Goal: Check status: Check status

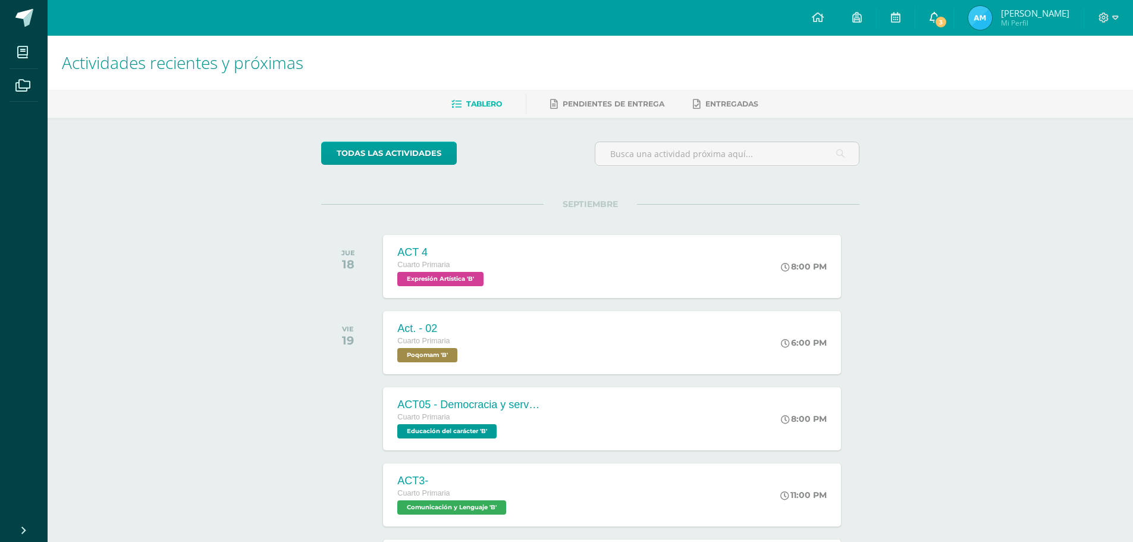
click at [929, 11] on link "3" at bounding box center [935, 18] width 38 height 36
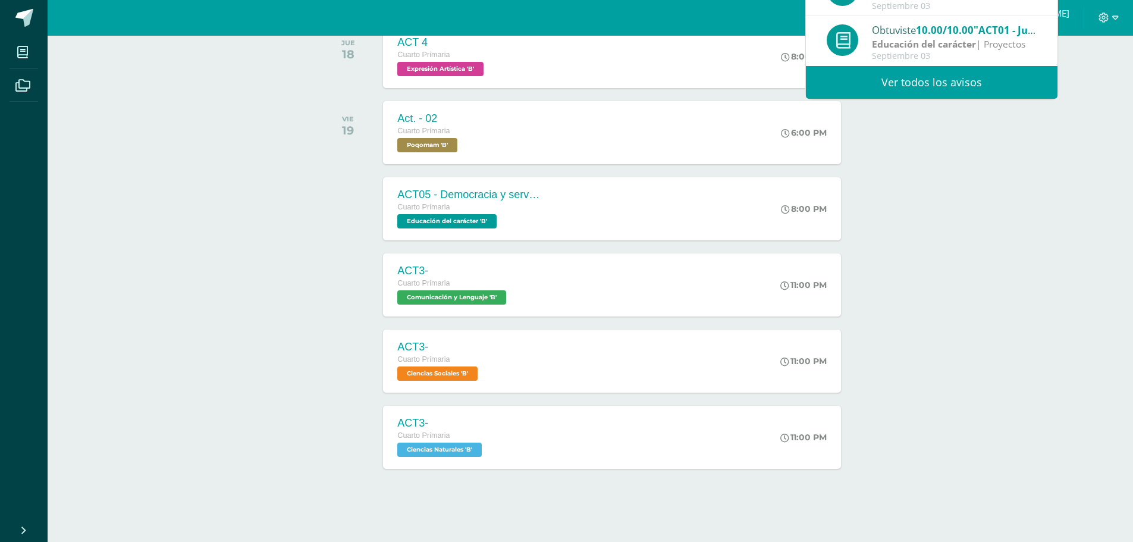
scroll to position [212, 0]
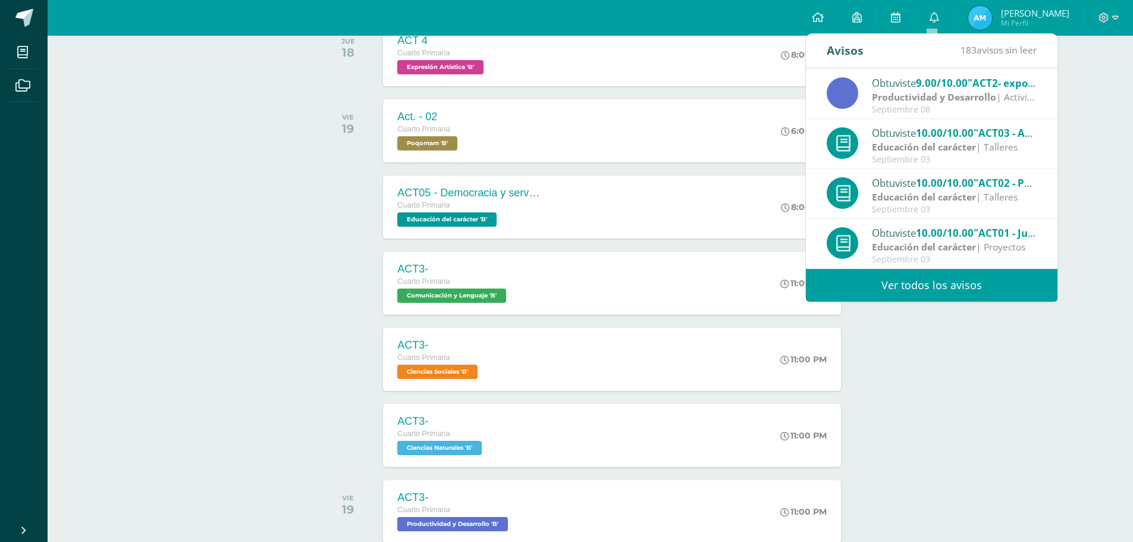
click at [1007, 94] on div "Productividad y Desarrollo | Actividades" at bounding box center [954, 97] width 165 height 14
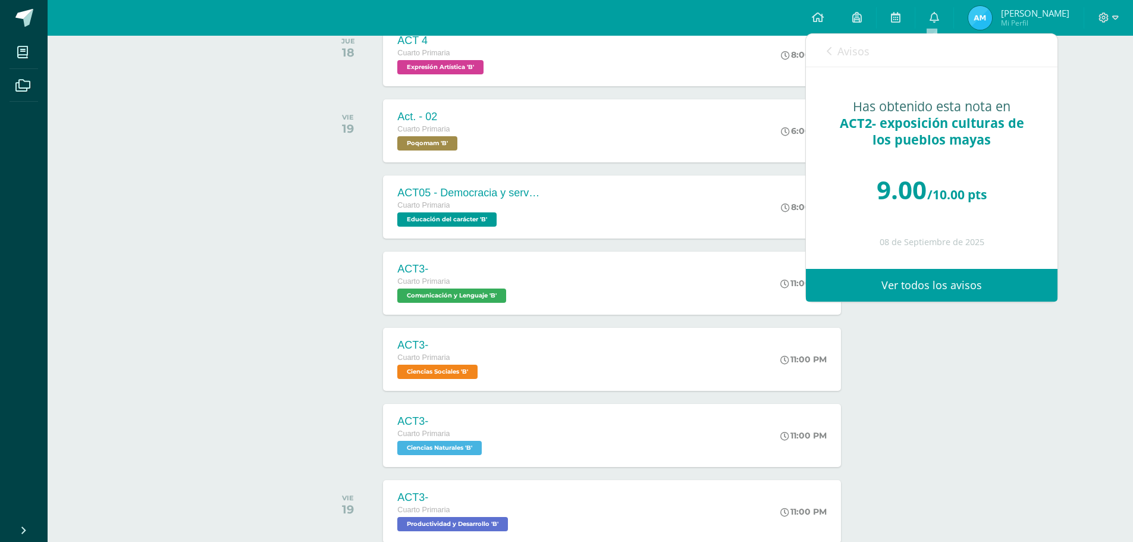
click at [833, 52] on link "Avisos" at bounding box center [848, 51] width 43 height 34
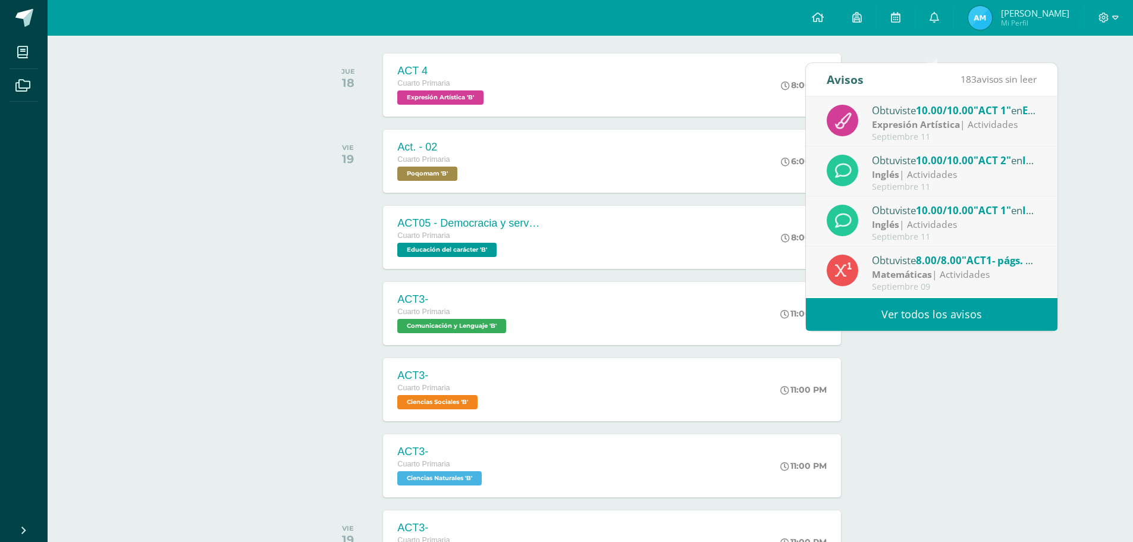
scroll to position [152, 0]
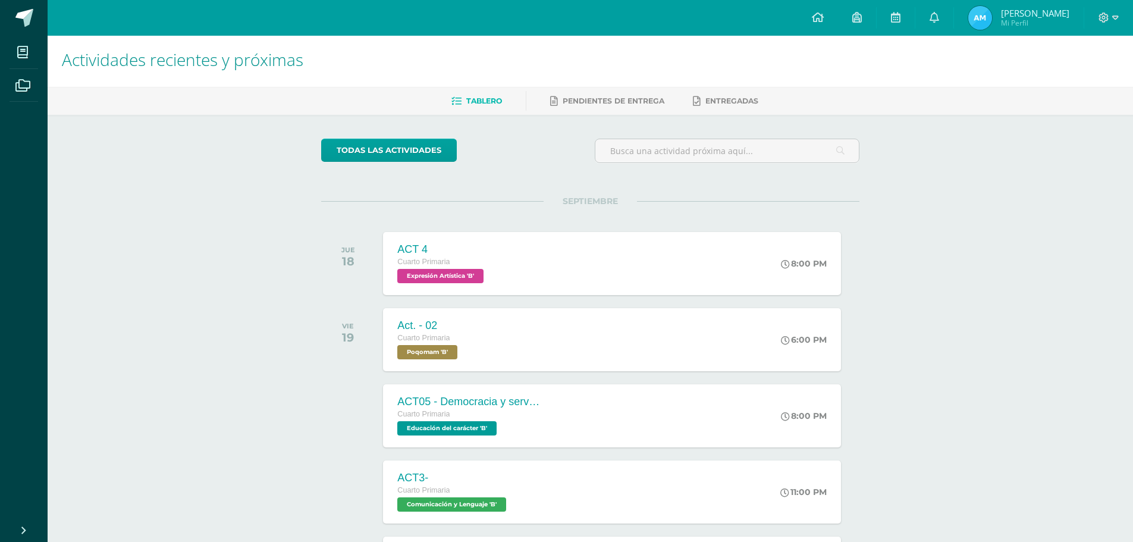
scroll to position [0, 0]
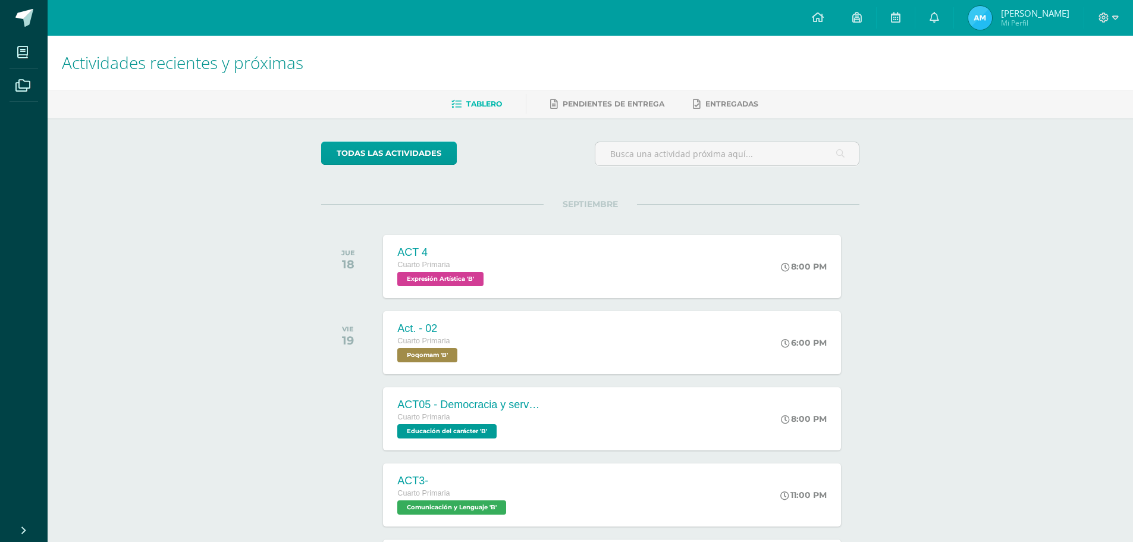
click at [973, 26] on img at bounding box center [980, 18] width 24 height 24
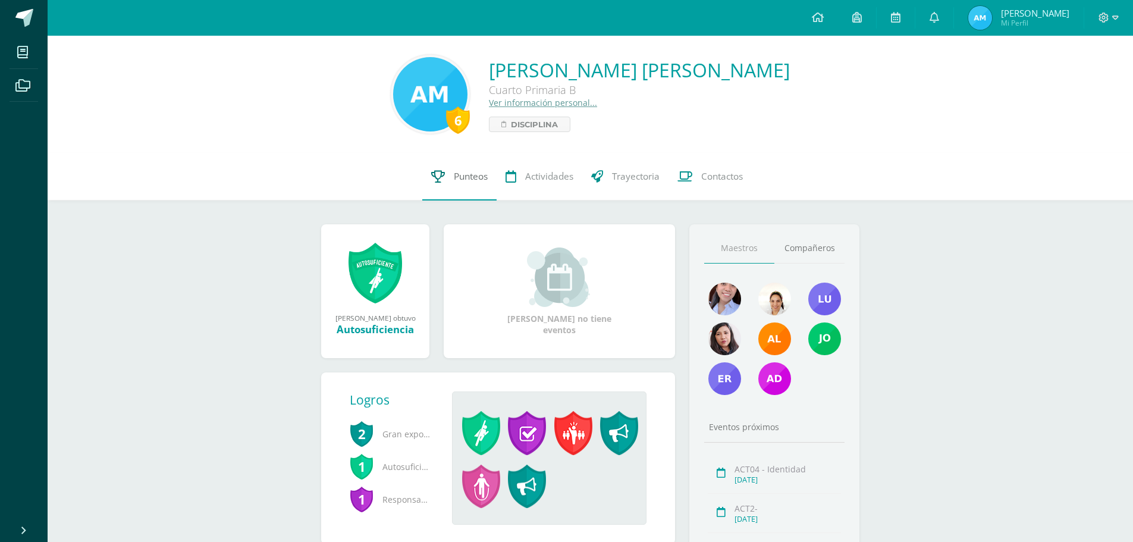
click at [438, 184] on link "Punteos" at bounding box center [459, 177] width 74 height 48
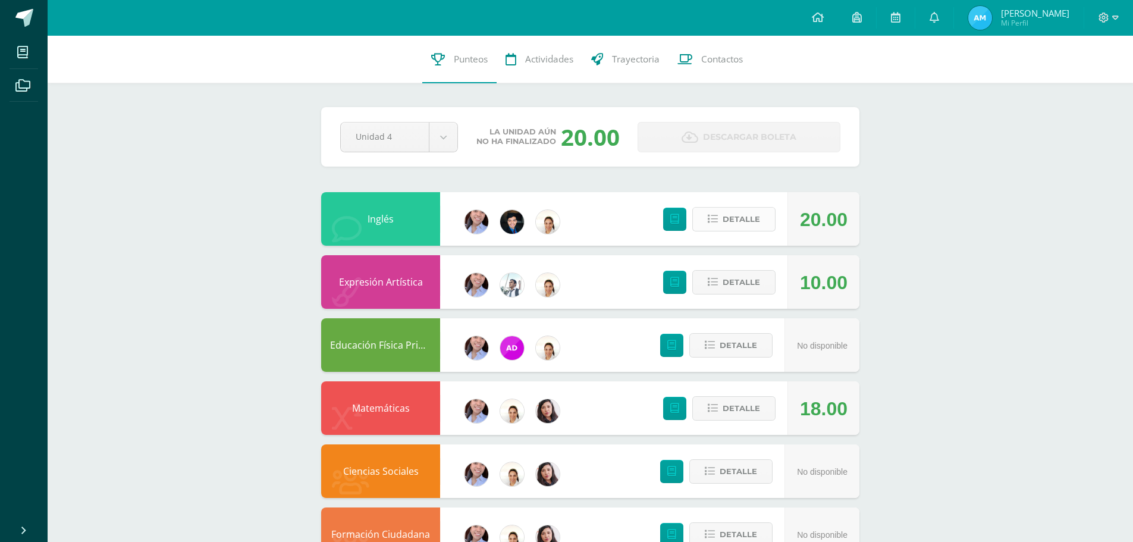
click at [742, 218] on span "Detalle" at bounding box center [741, 219] width 37 height 22
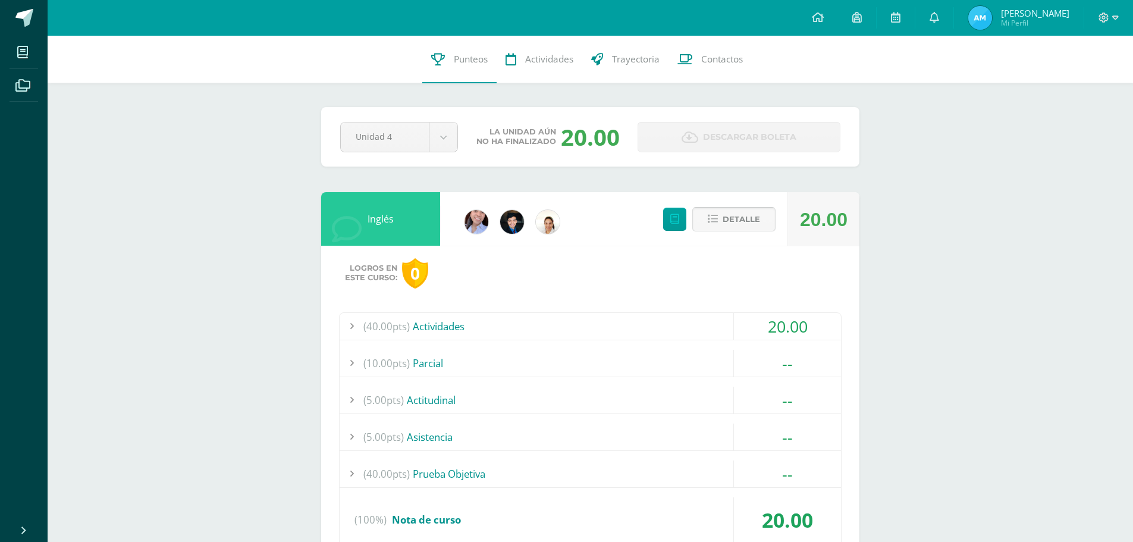
click at [725, 218] on span "Detalle" at bounding box center [741, 219] width 37 height 22
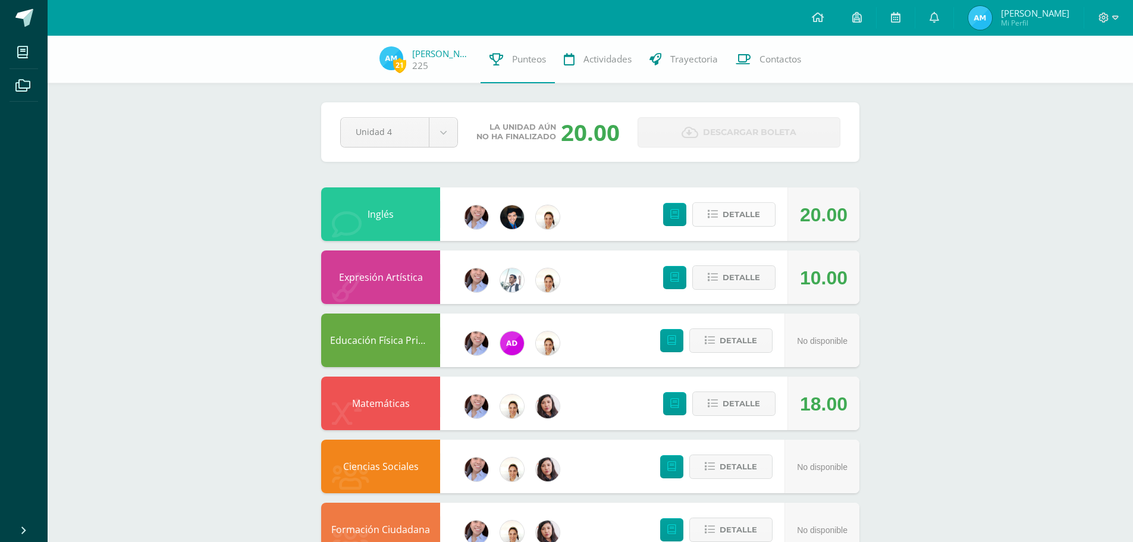
scroll to position [178, 0]
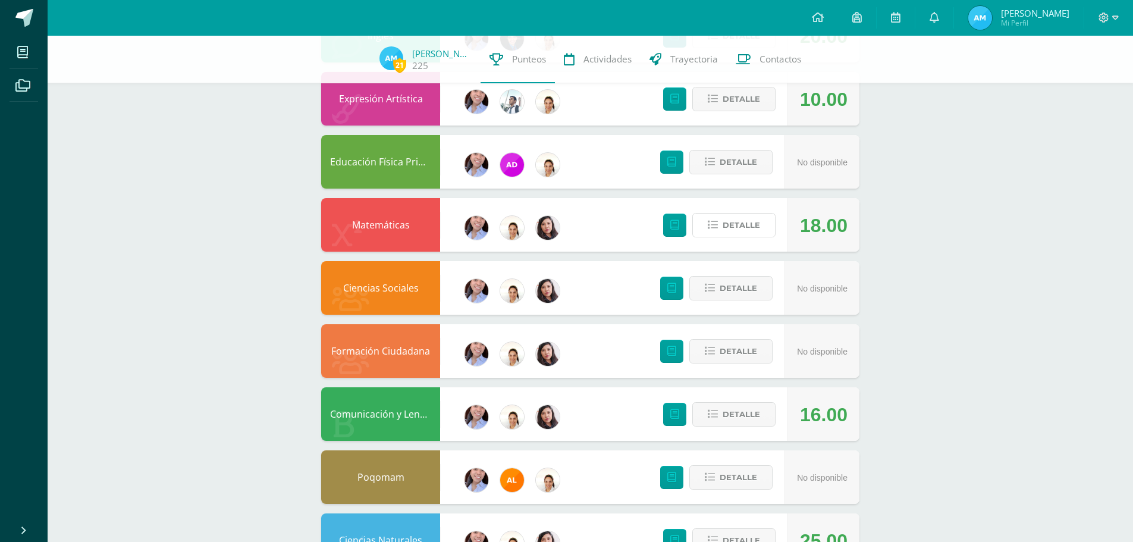
click at [725, 218] on span "Detalle" at bounding box center [741, 225] width 37 height 22
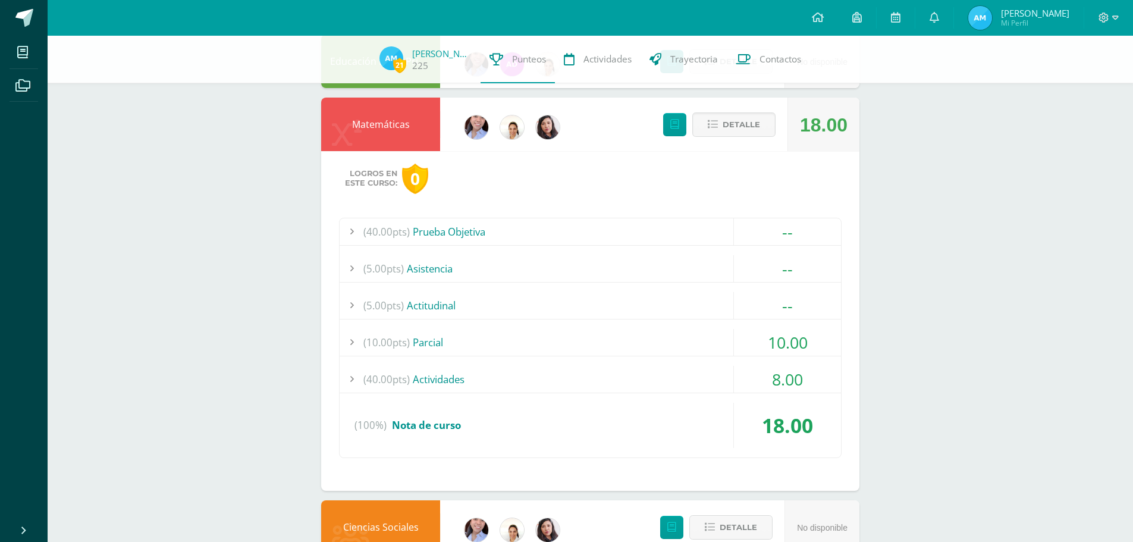
scroll to position [297, 0]
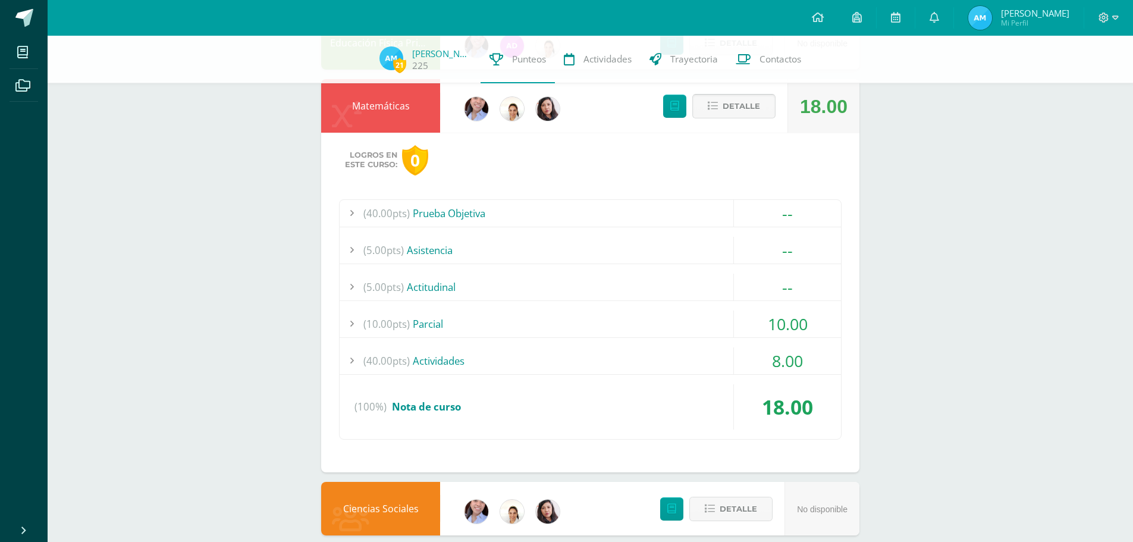
click at [722, 99] on button "Detalle" at bounding box center [733, 106] width 83 height 24
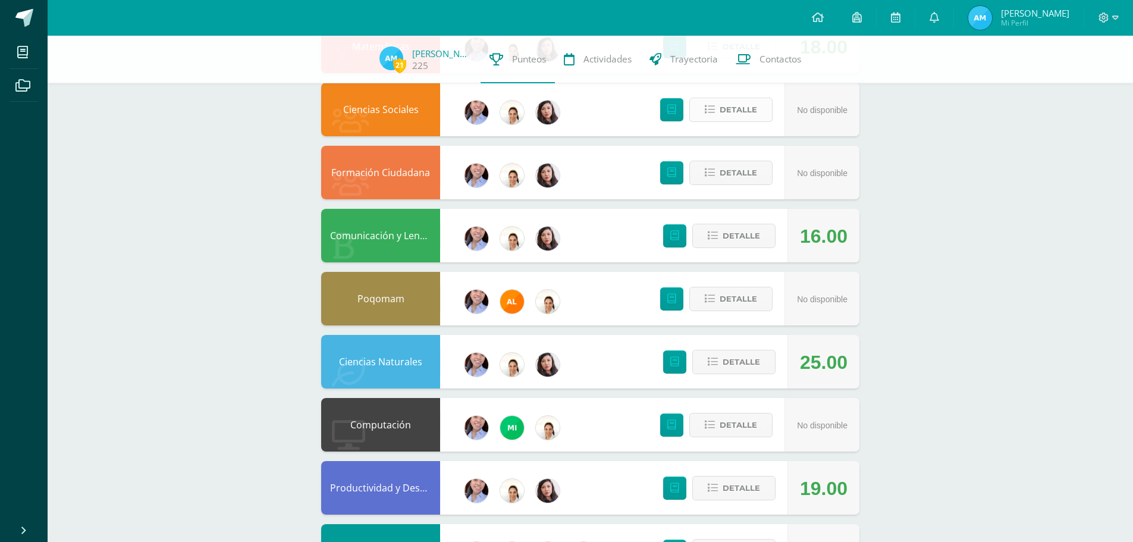
scroll to position [416, 0]
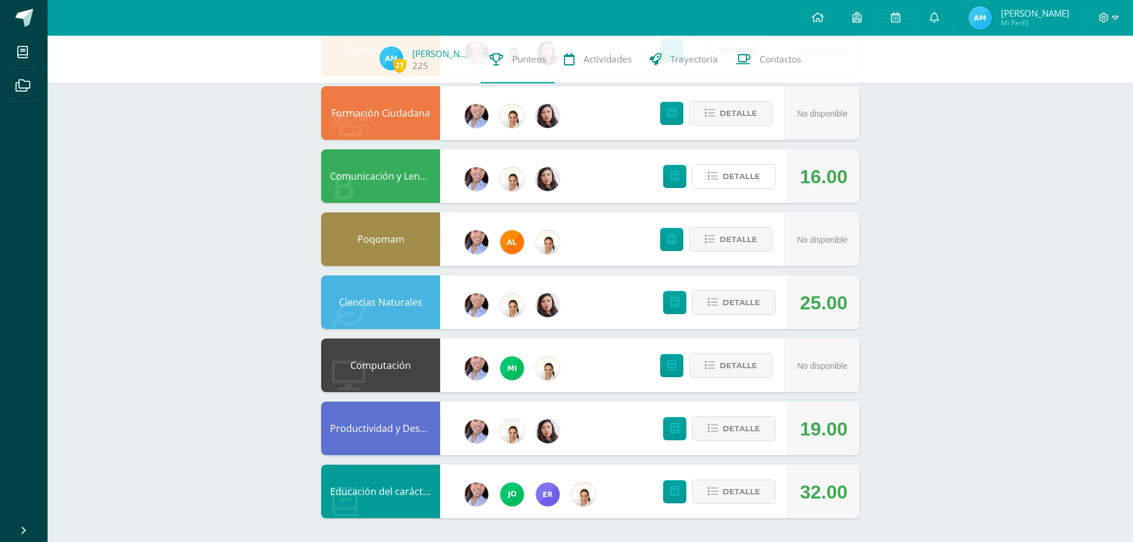
click at [720, 166] on button "Detalle" at bounding box center [733, 176] width 83 height 24
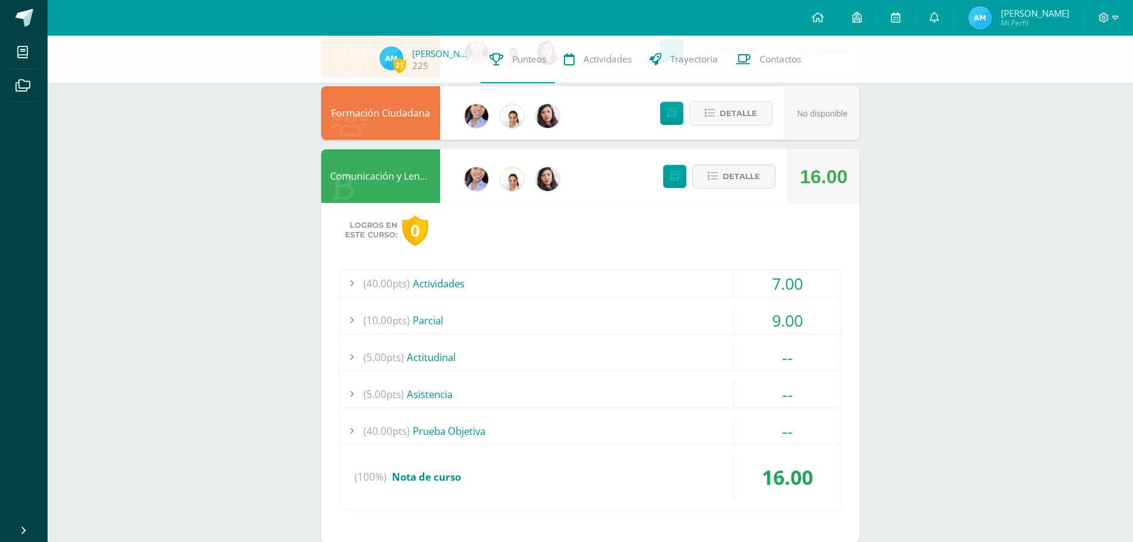
click at [684, 248] on div "Logros en este curso: 0 (40.00pts) Actividades 7.00 (8.0pts) ACT1- Mapas y croq…" at bounding box center [590, 373] width 538 height 340
click at [702, 181] on button "Detalle" at bounding box center [733, 176] width 83 height 24
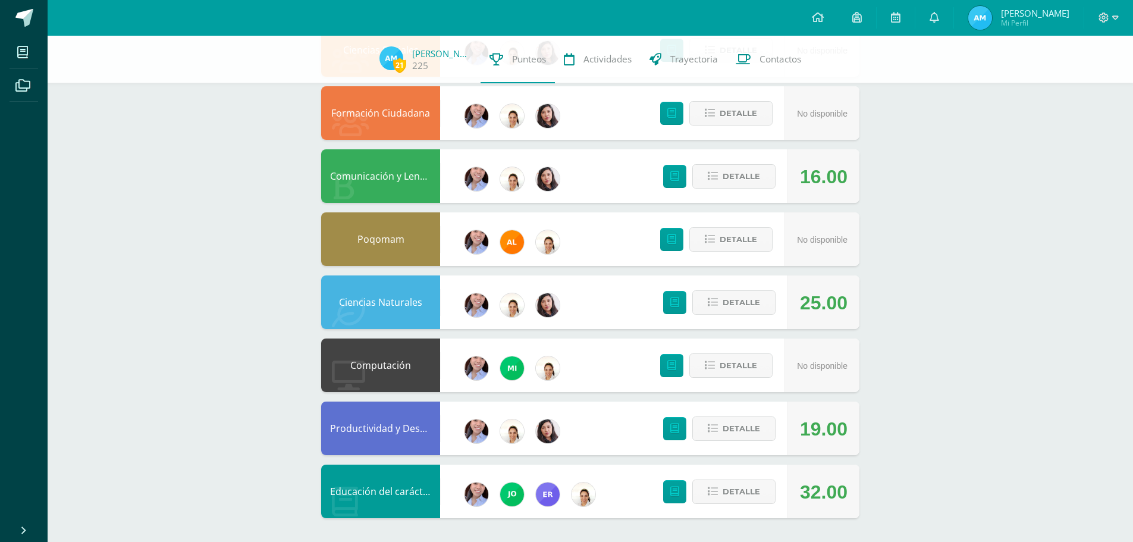
click at [738, 318] on div "Detalle" at bounding box center [716, 302] width 142 height 54
click at [735, 293] on span "Detalle" at bounding box center [741, 302] width 37 height 22
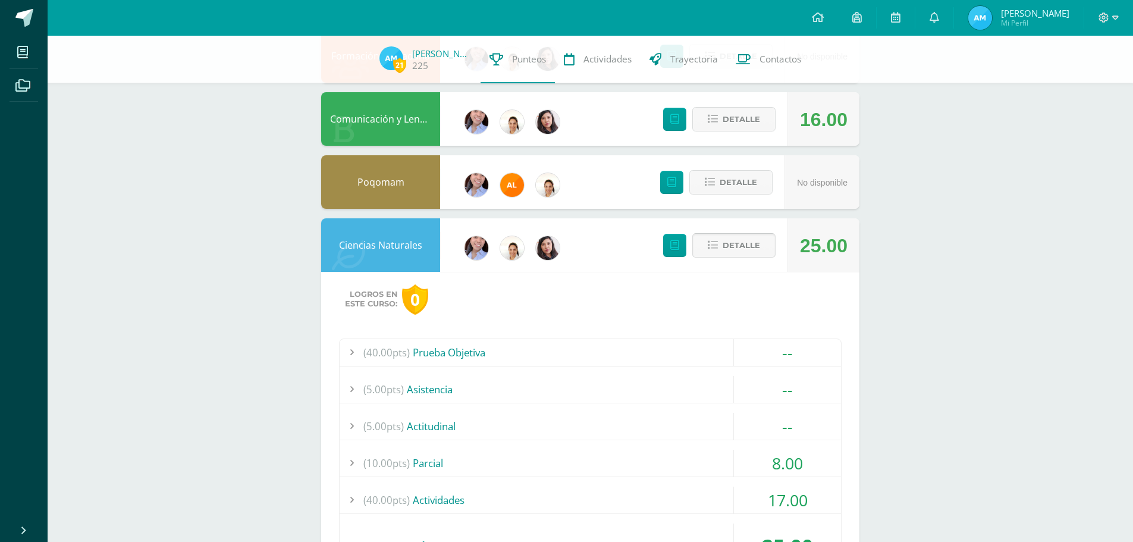
scroll to position [535, 0]
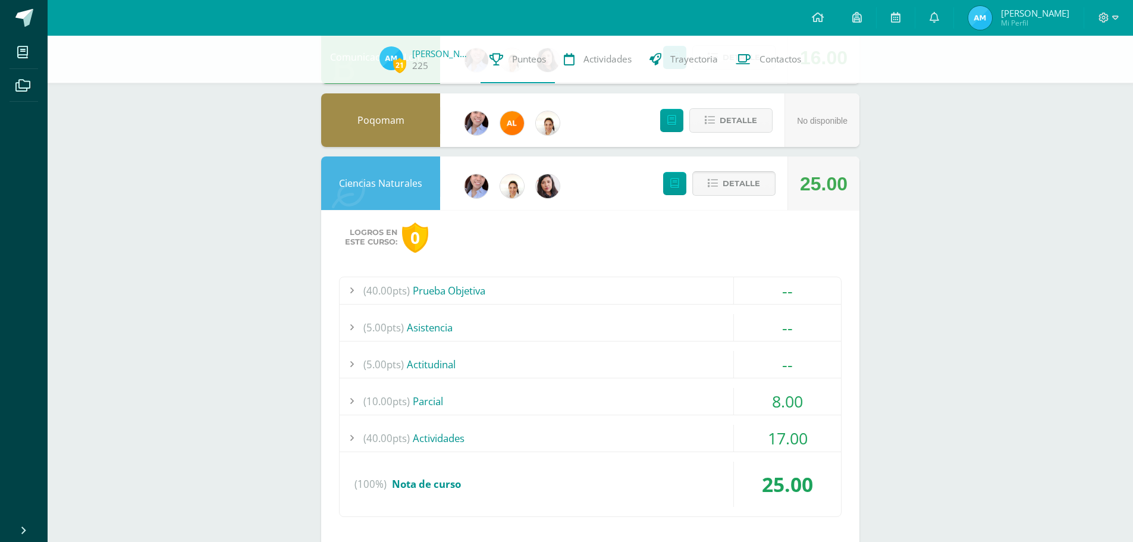
click at [733, 177] on span "Detalle" at bounding box center [741, 184] width 37 height 22
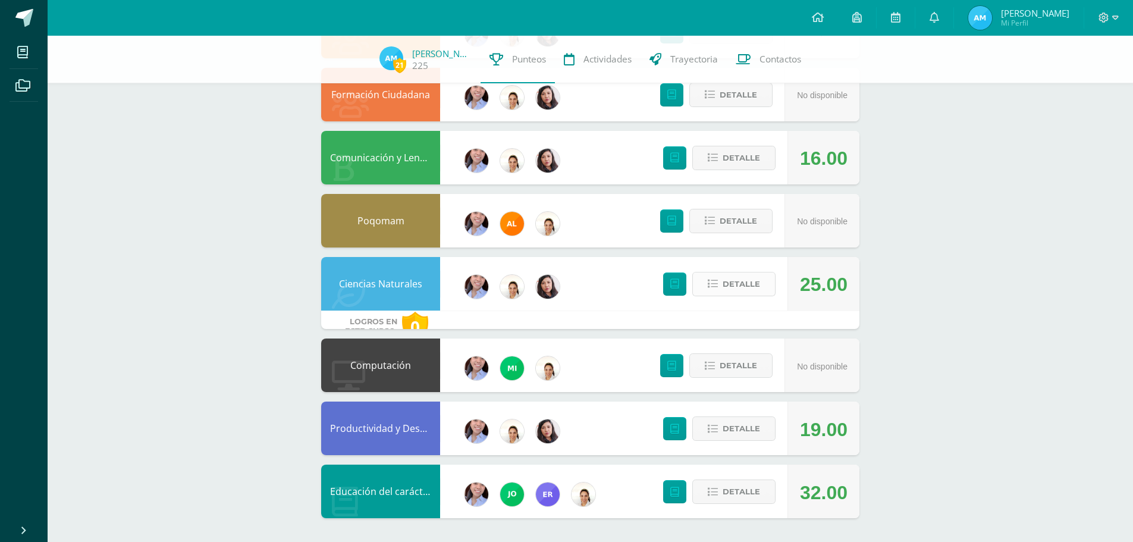
scroll to position [416, 0]
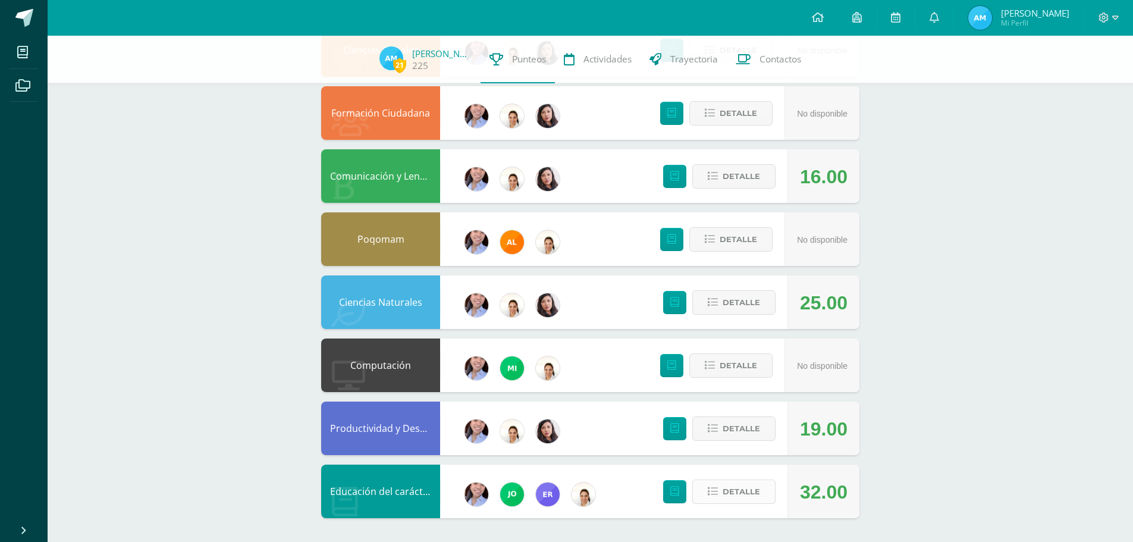
click at [720, 488] on button "Detalle" at bounding box center [733, 491] width 83 height 24
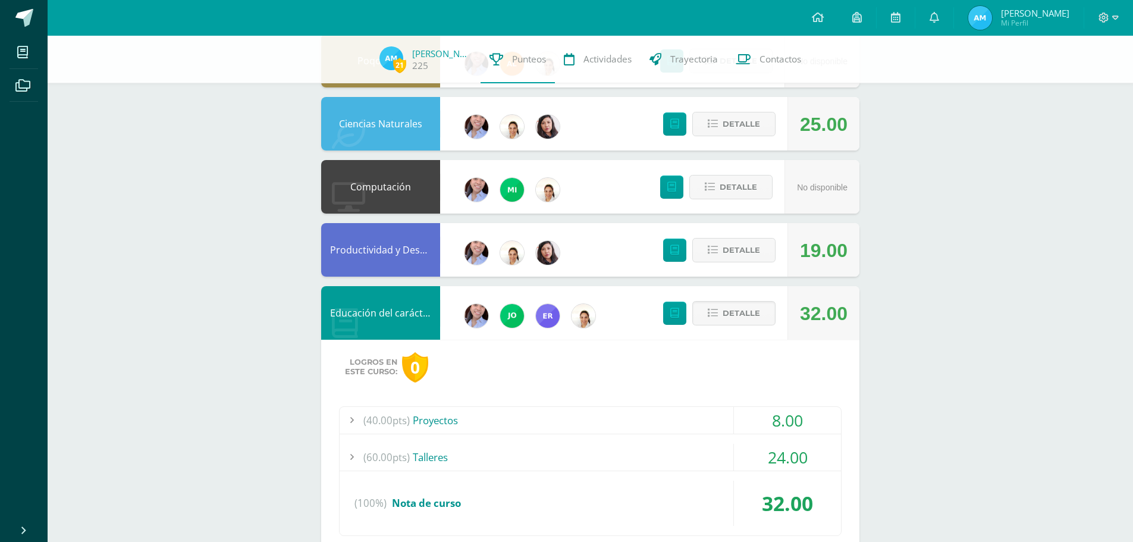
scroll to position [645, 0]
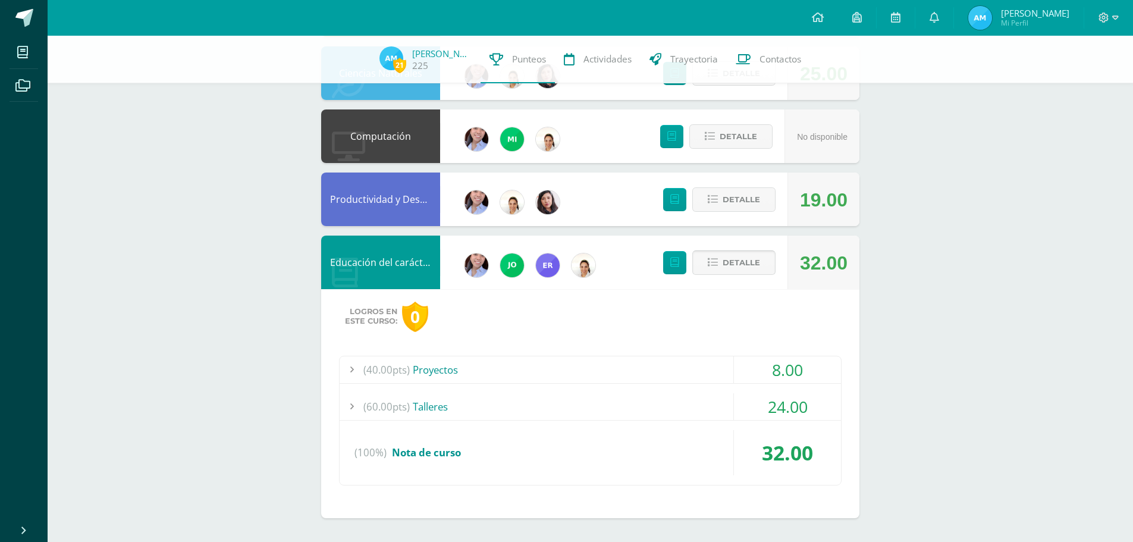
click at [757, 255] on span "Detalle" at bounding box center [741, 263] width 37 height 22
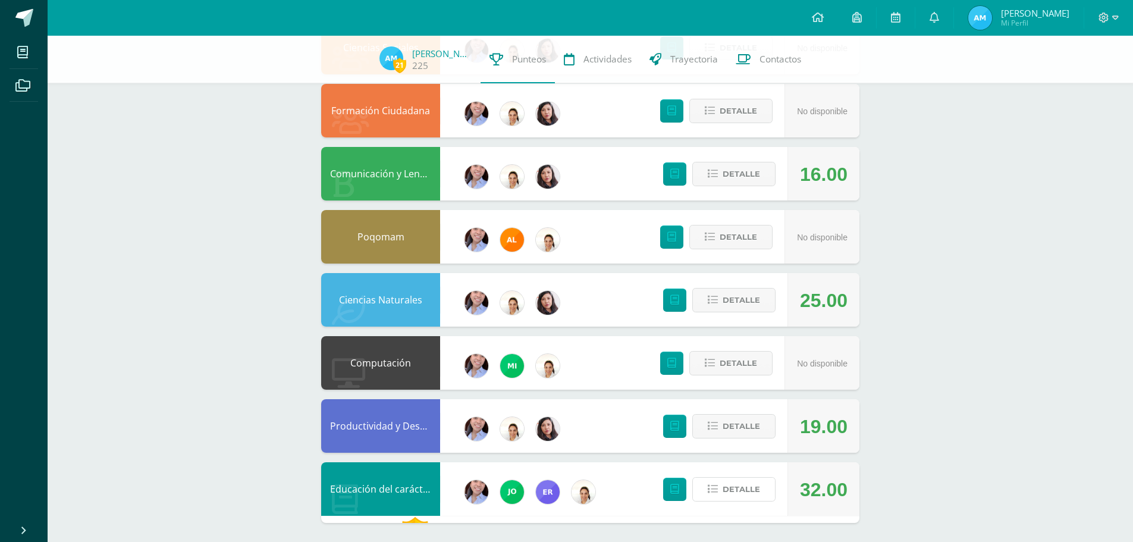
scroll to position [416, 0]
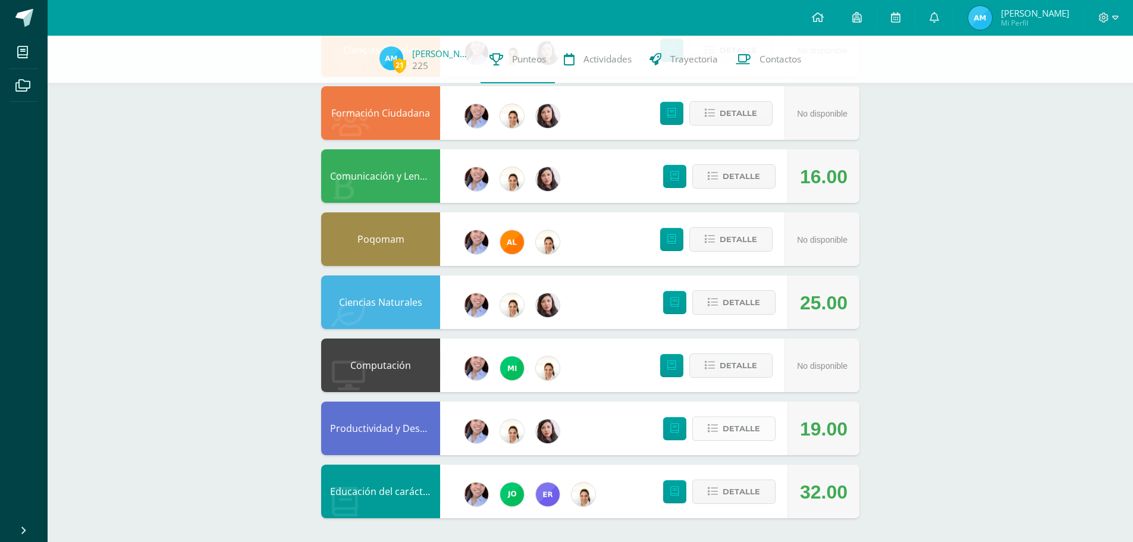
click at [761, 422] on button "Detalle" at bounding box center [733, 428] width 83 height 24
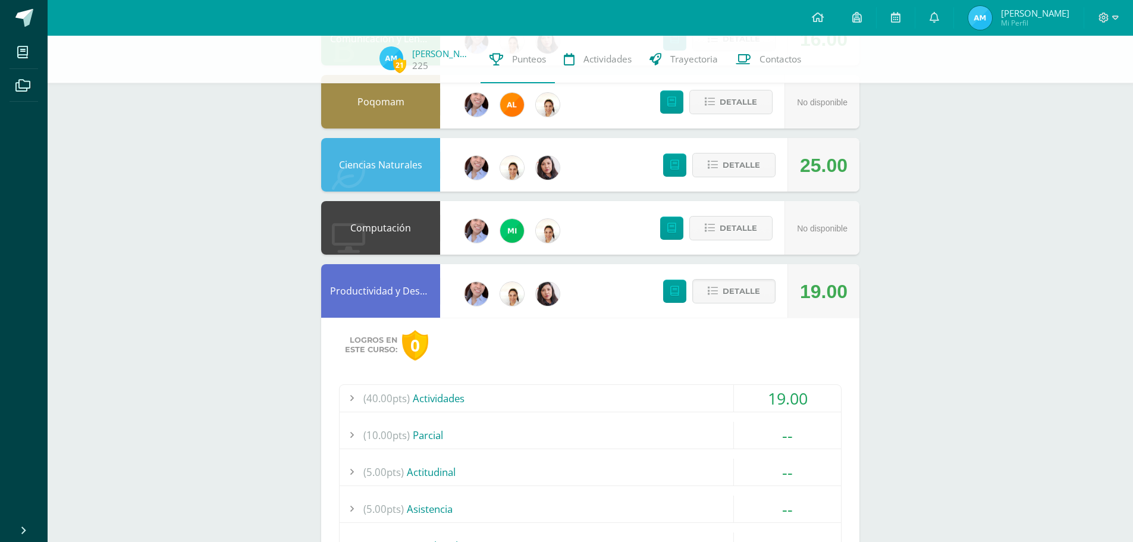
scroll to position [535, 0]
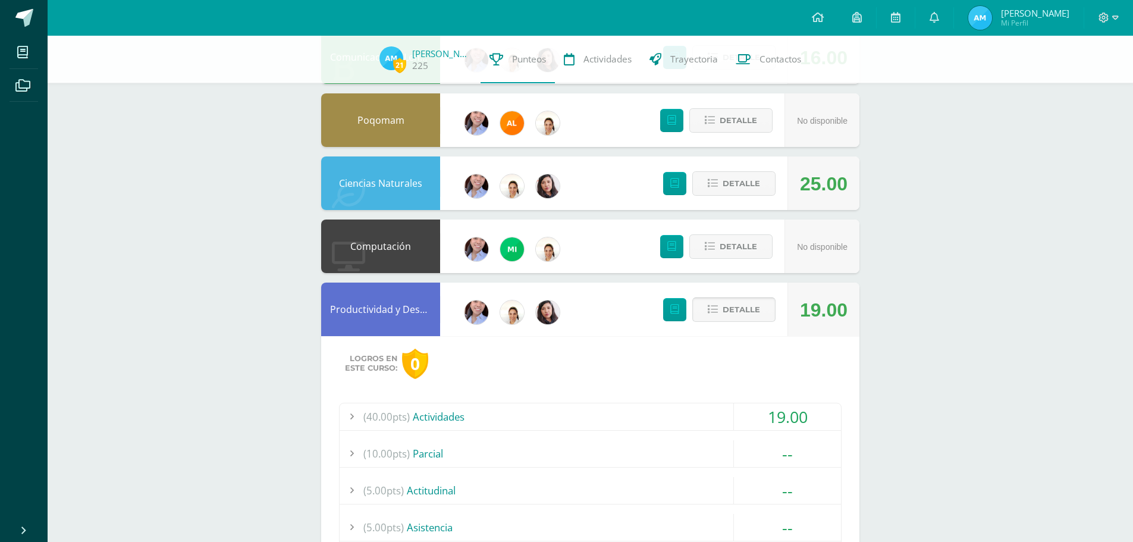
click at [722, 313] on button "Detalle" at bounding box center [733, 309] width 83 height 24
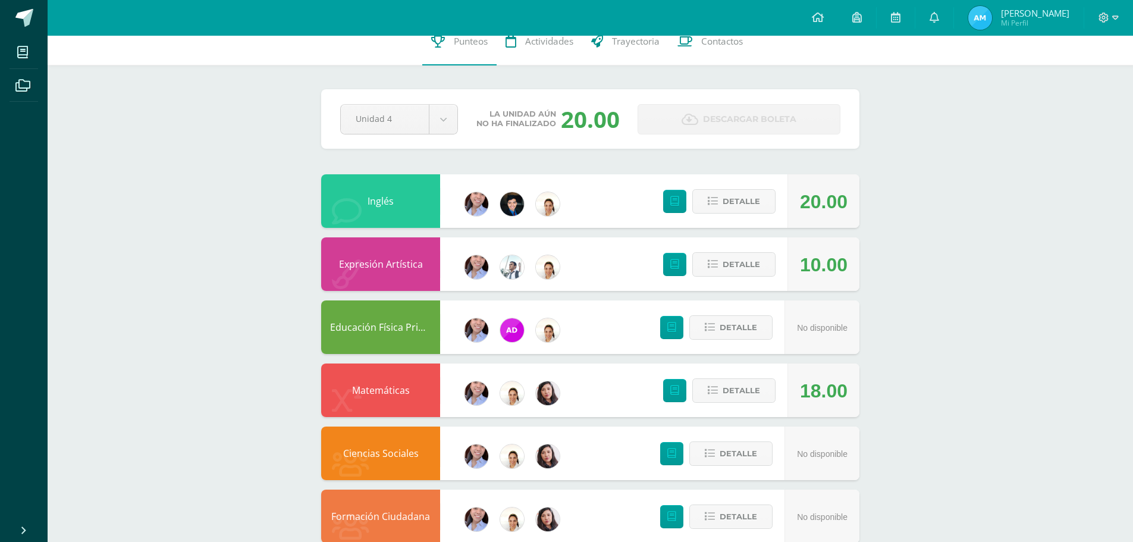
scroll to position [0, 0]
